Goal: Task Accomplishment & Management: Manage account settings

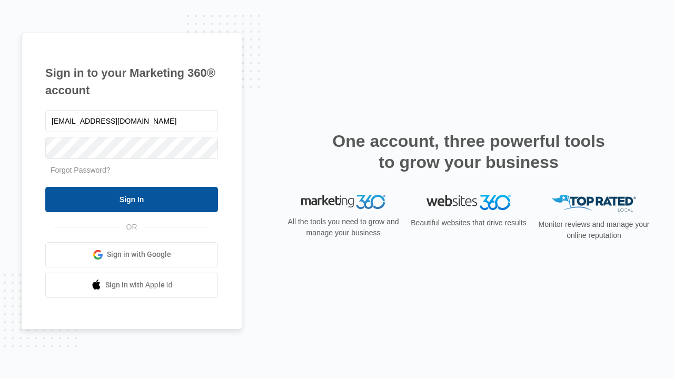
click at [132, 199] on input "Sign In" at bounding box center [131, 199] width 173 height 25
